Goal: Find specific page/section

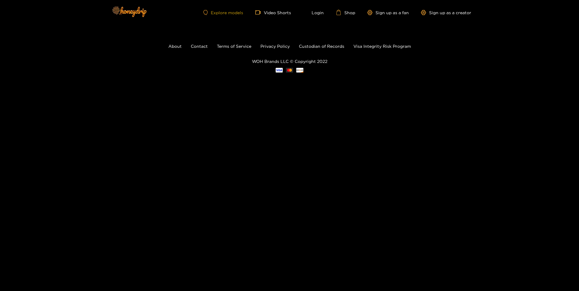
click at [226, 11] on link "Explore models" at bounding box center [223, 12] width 40 height 5
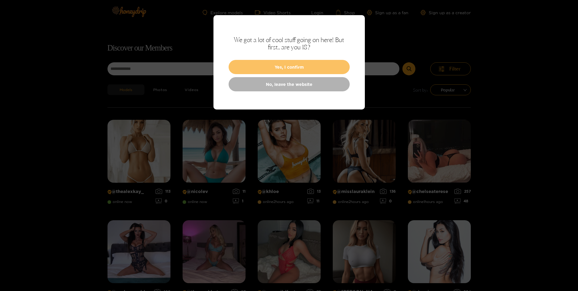
click at [266, 63] on button "Yes, I confirm" at bounding box center [288, 67] width 121 height 14
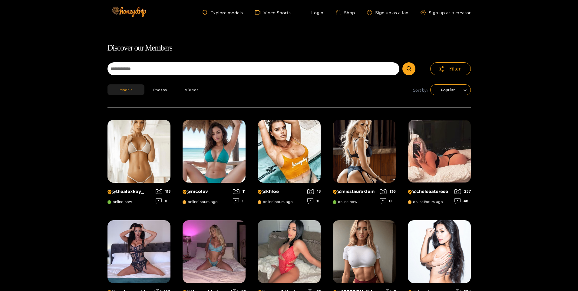
scroll to position [39, 0]
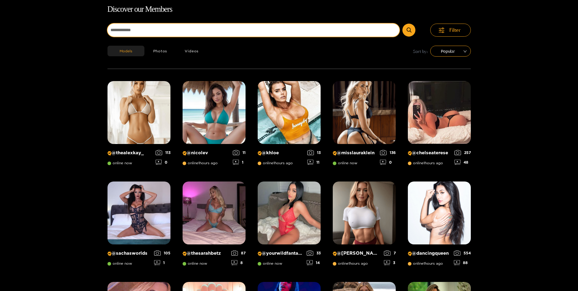
click at [197, 24] on input at bounding box center [253, 30] width 292 height 13
click at [402, 24] on button "submit" at bounding box center [408, 30] width 13 height 13
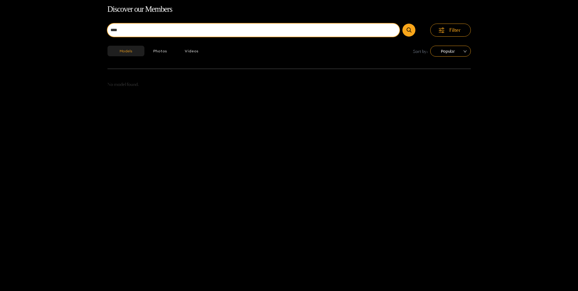
click at [402, 24] on button "submit" at bounding box center [408, 30] width 13 height 13
type input "**"
click at [402, 24] on button "submit" at bounding box center [408, 30] width 13 height 13
